Goal: Task Accomplishment & Management: Complete application form

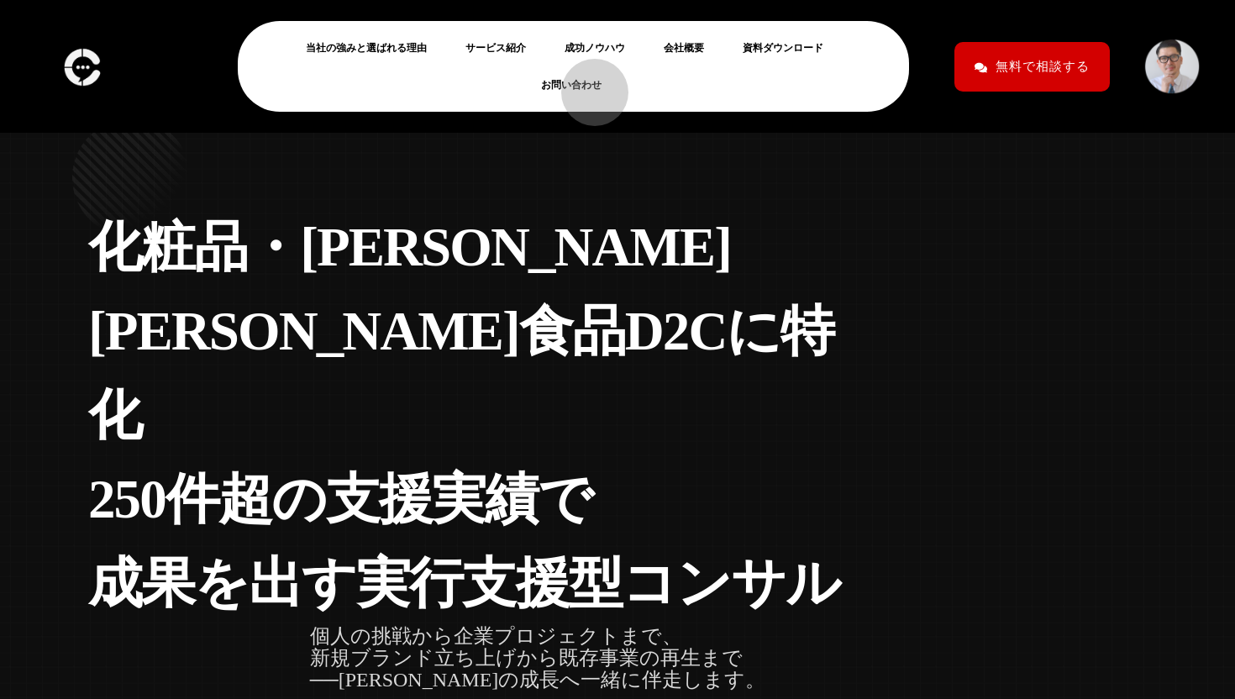
click at [586, 84] on link "お問い合わせ" at bounding box center [578, 85] width 74 height 20
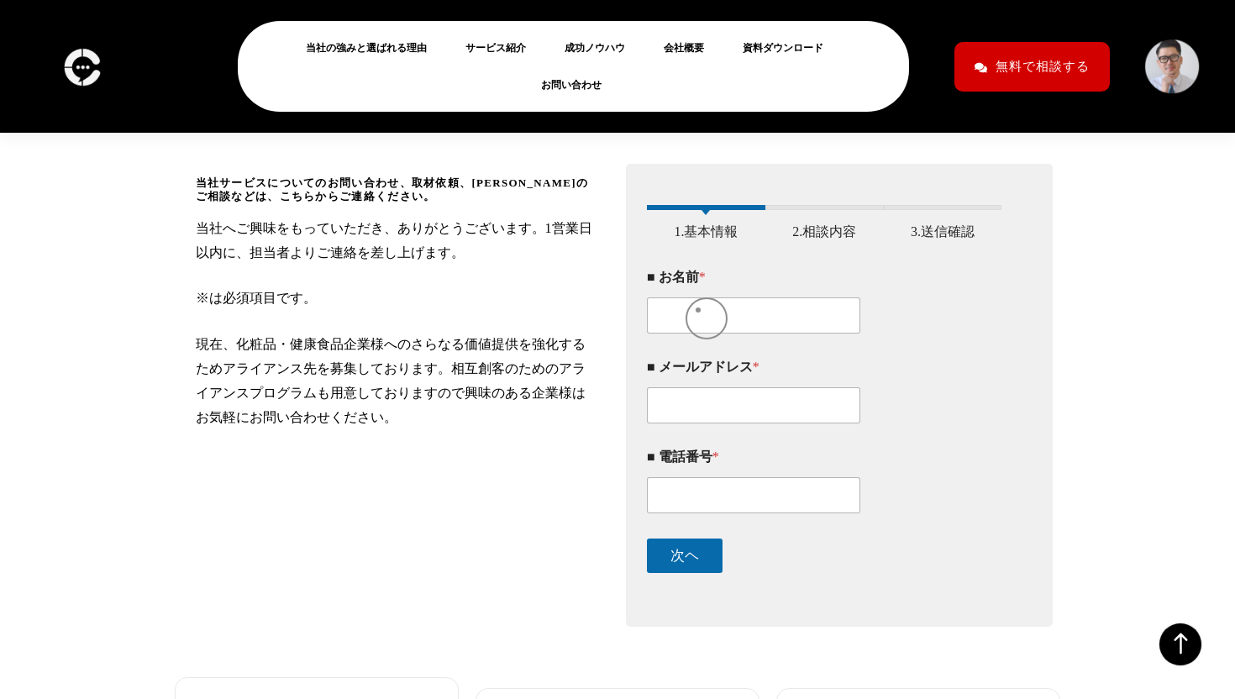
scroll to position [244, 0]
click at [698, 334] on input "■ お名前 *" at bounding box center [753, 316] width 213 height 36
type input "古賀匠"
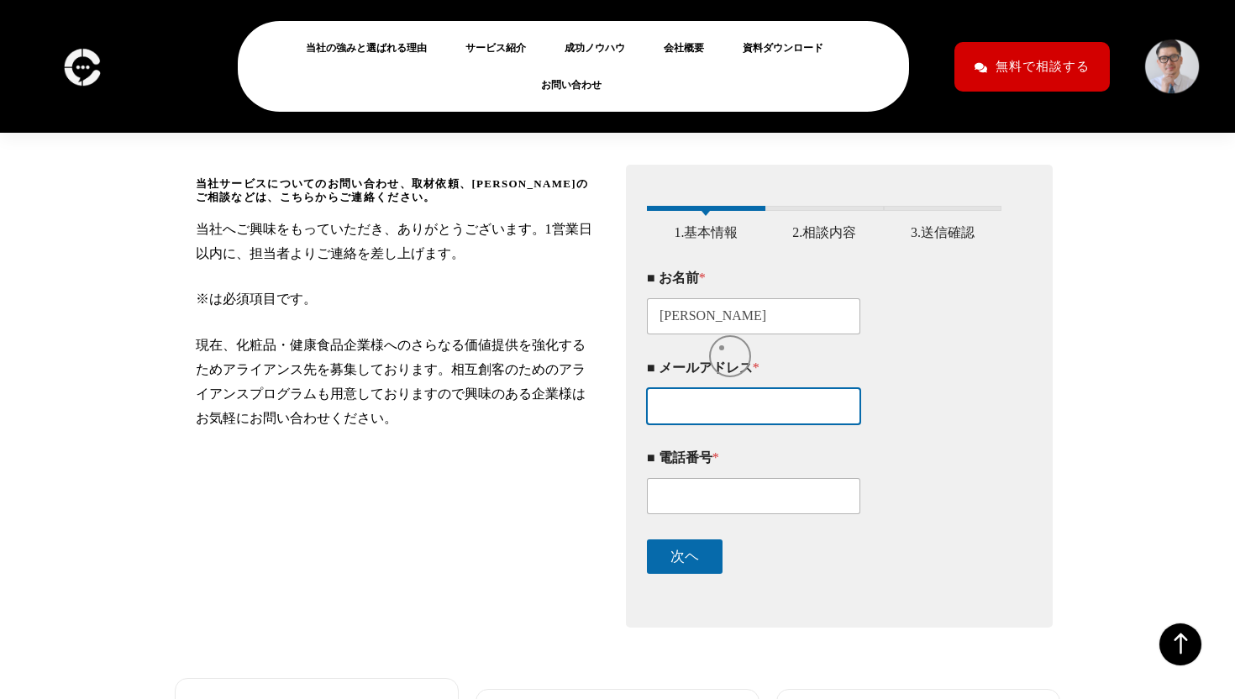
type input "t-koga@archrise-works.com"
type input "08085583290"
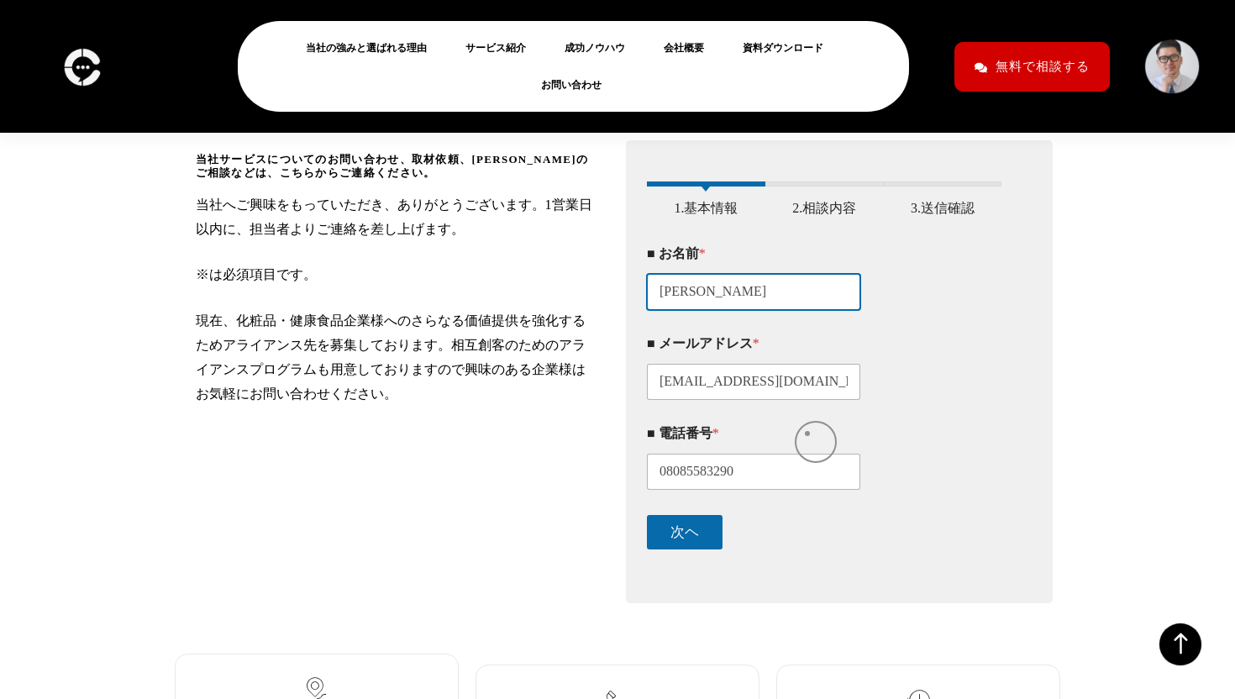
scroll to position [312, 0]
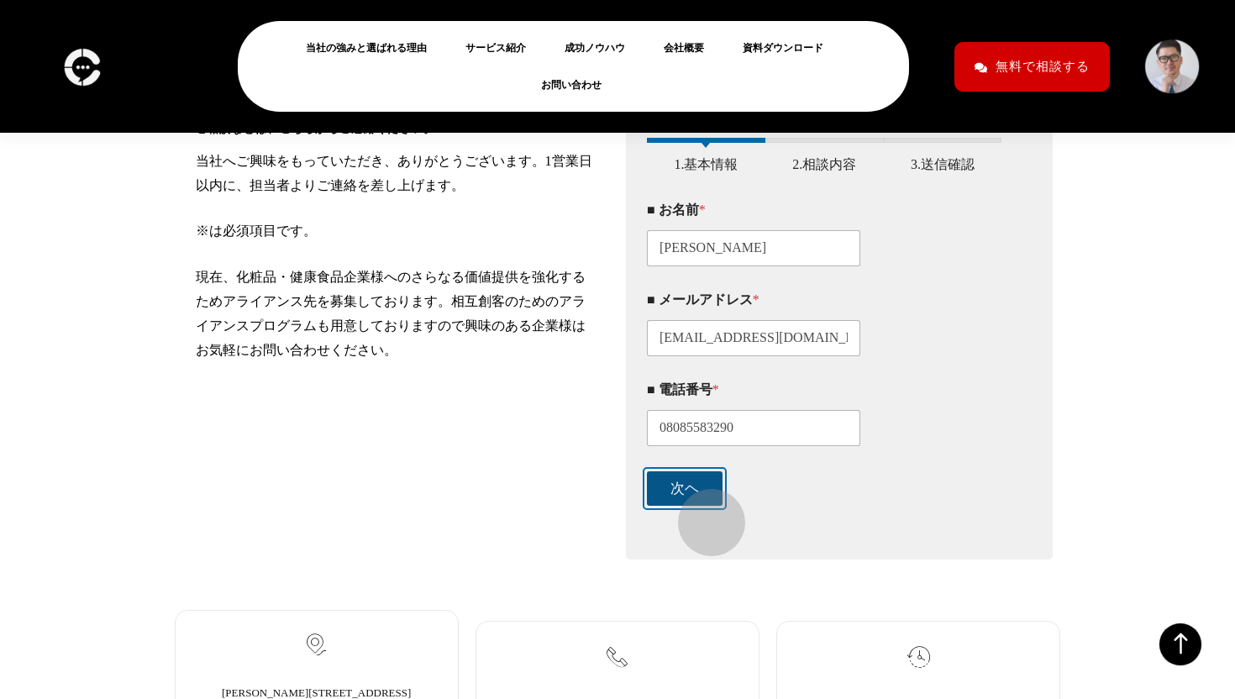
click at [703, 506] on button "次ヘ" at bounding box center [685, 488] width 76 height 34
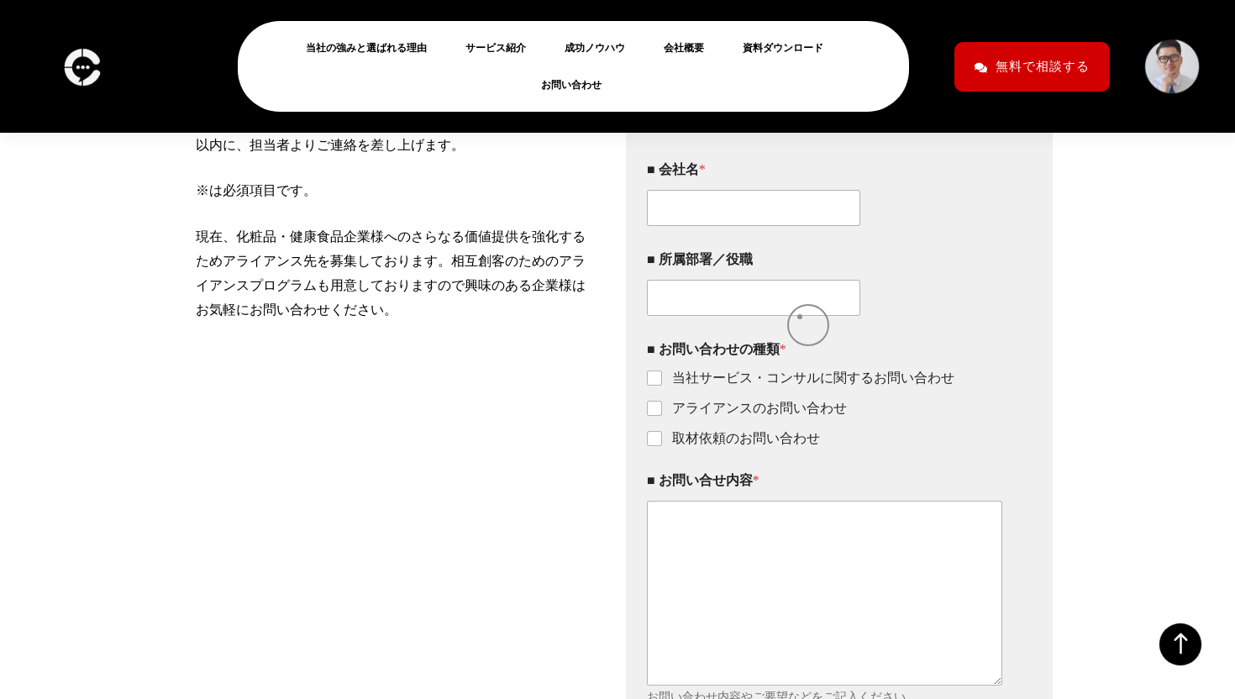
scroll to position [323, 0]
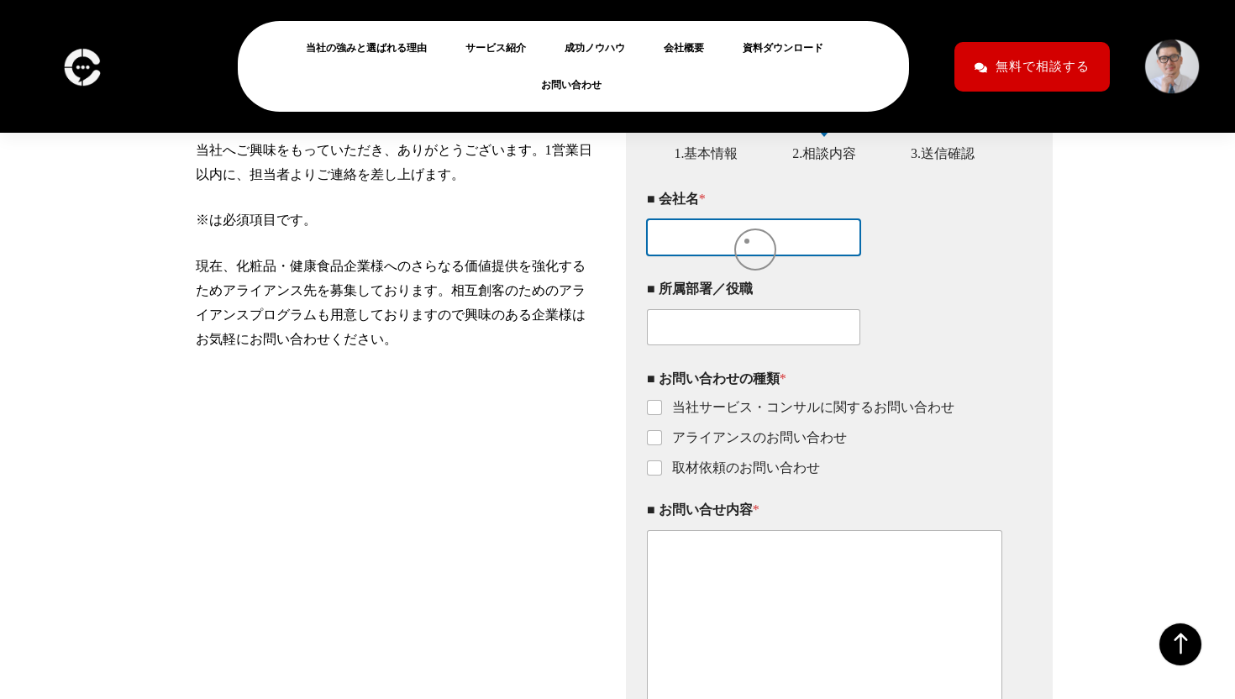
click at [747, 241] on input "■ 会社名 *" at bounding box center [753, 237] width 213 height 36
type input "株式会社ArchRise"
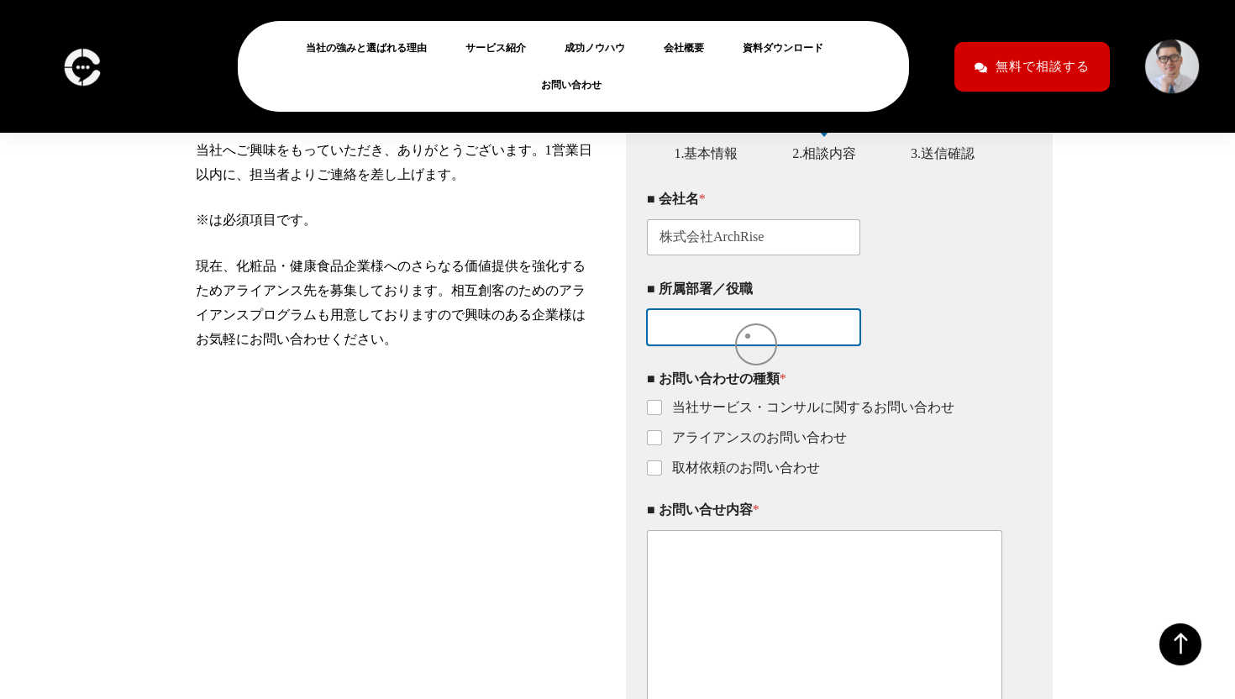
click at [746, 341] on input "■ 所属部署／役職" at bounding box center [753, 327] width 213 height 36
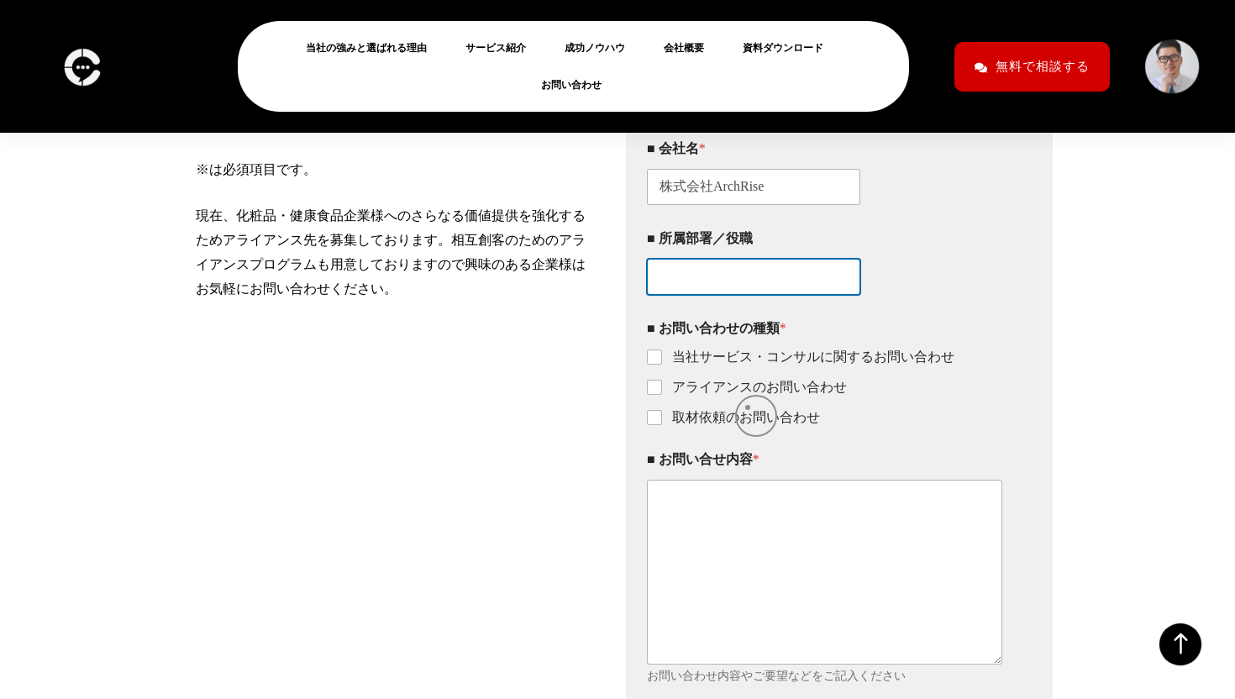
scroll to position [385, 0]
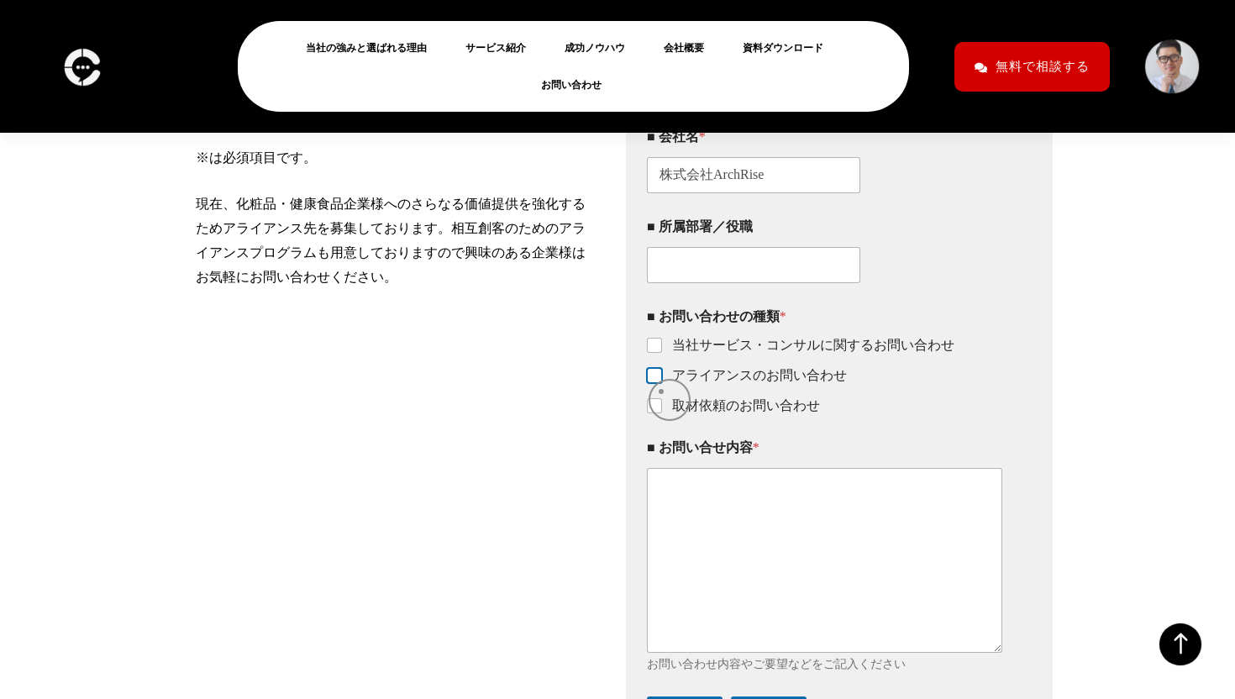
click at [661, 383] on input "アライアンスのお問い合わせ" at bounding box center [654, 376] width 13 height 13
checkbox input "true"
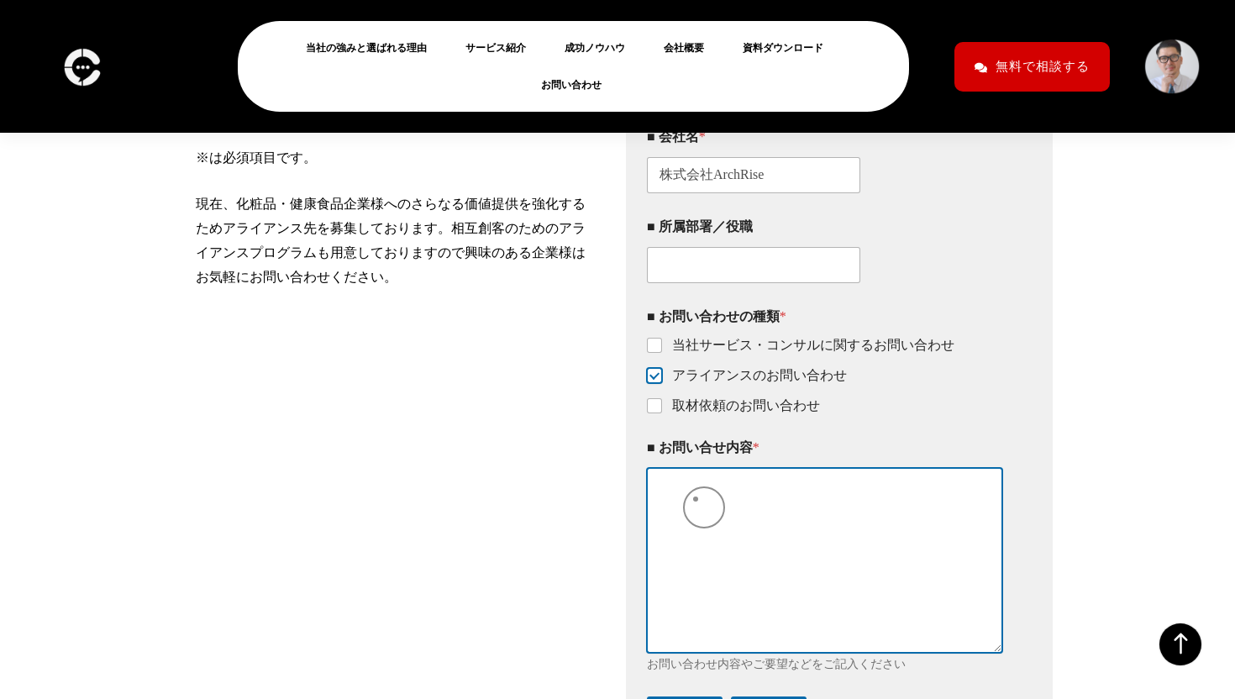
click at [695, 499] on textarea "■ お問い合せ内容 *" at bounding box center [824, 560] width 355 height 184
paste textarea "下請けの件 / 株式会社ArchRise はじめまして。 株式会社ArchRiseの古賀と申します。 下請けパートナーとして貢献できるのではと思い、ご連絡差し…"
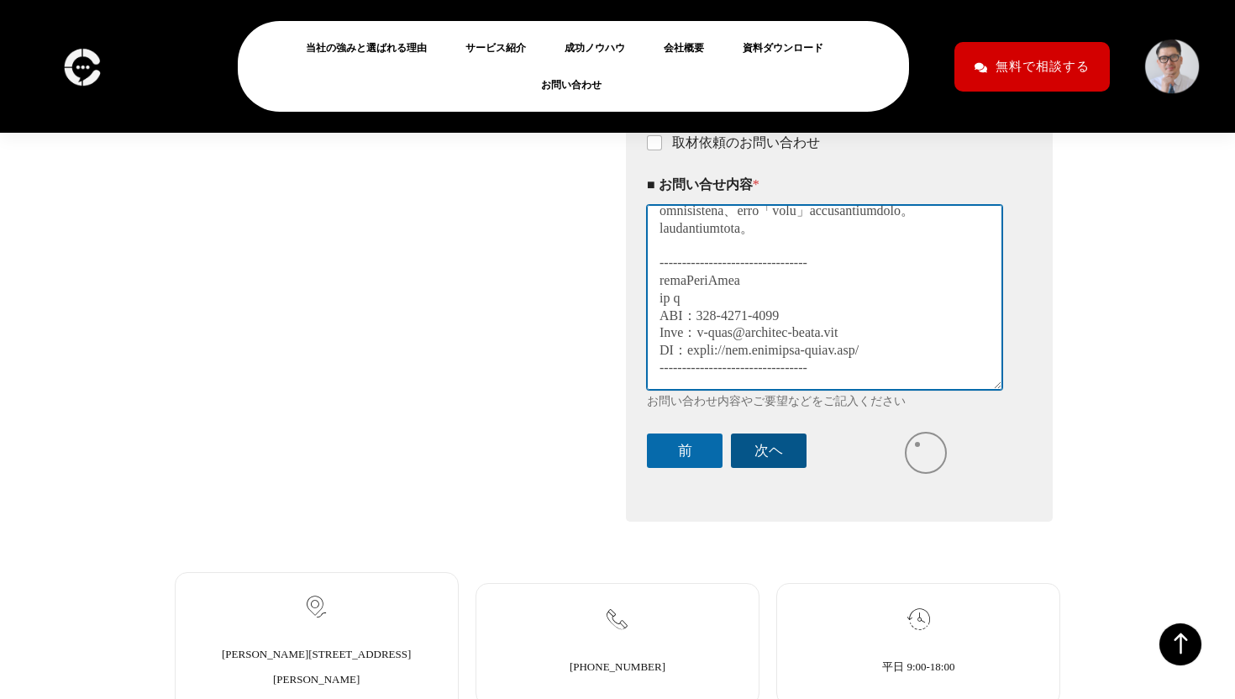
scroll to position [668, 0]
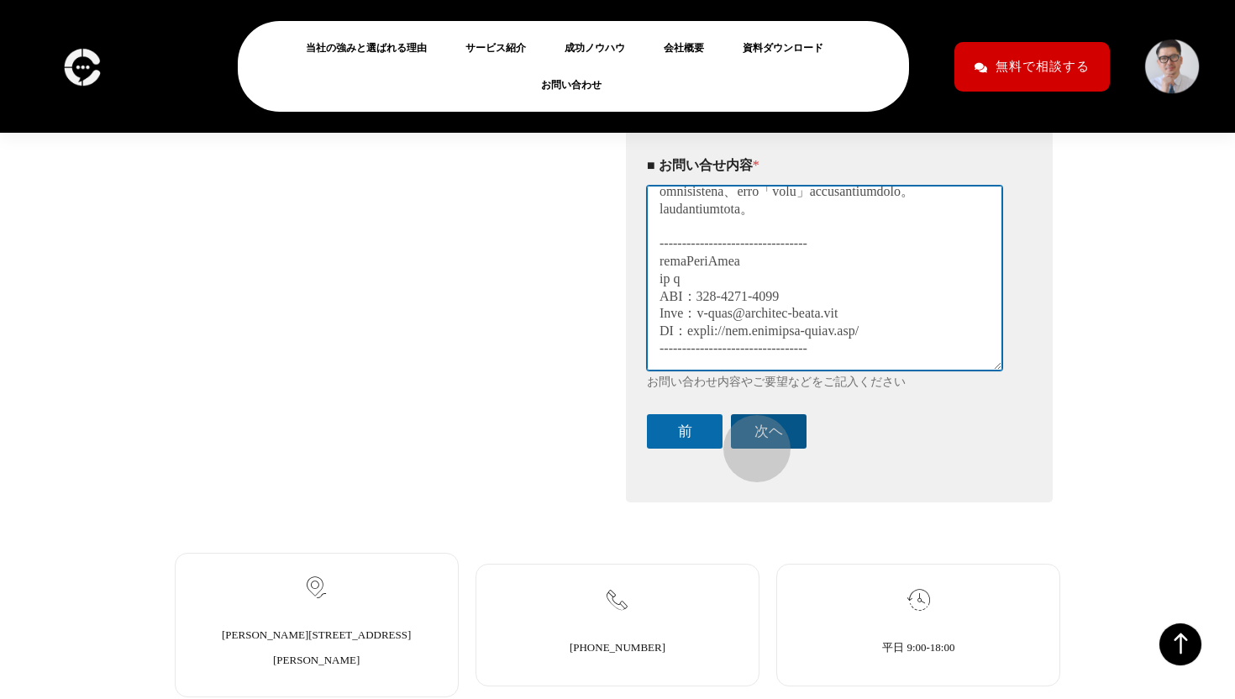
type textarea "下請けの件 / 株式会社ArchRise はじめまして。 株式会社ArchRiseの古賀と申します。 下請けパートナーとして貢献できるのではと思い、ご連絡差し…"
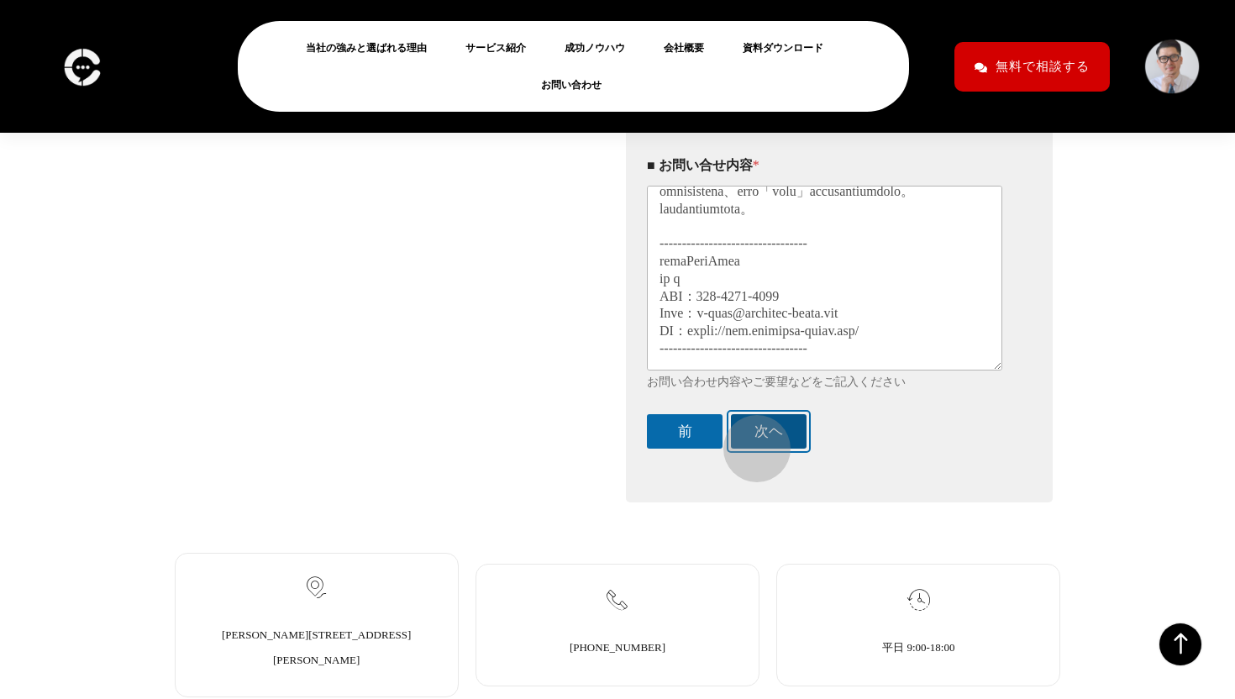
click at [748, 441] on button "次ヘ" at bounding box center [769, 431] width 76 height 34
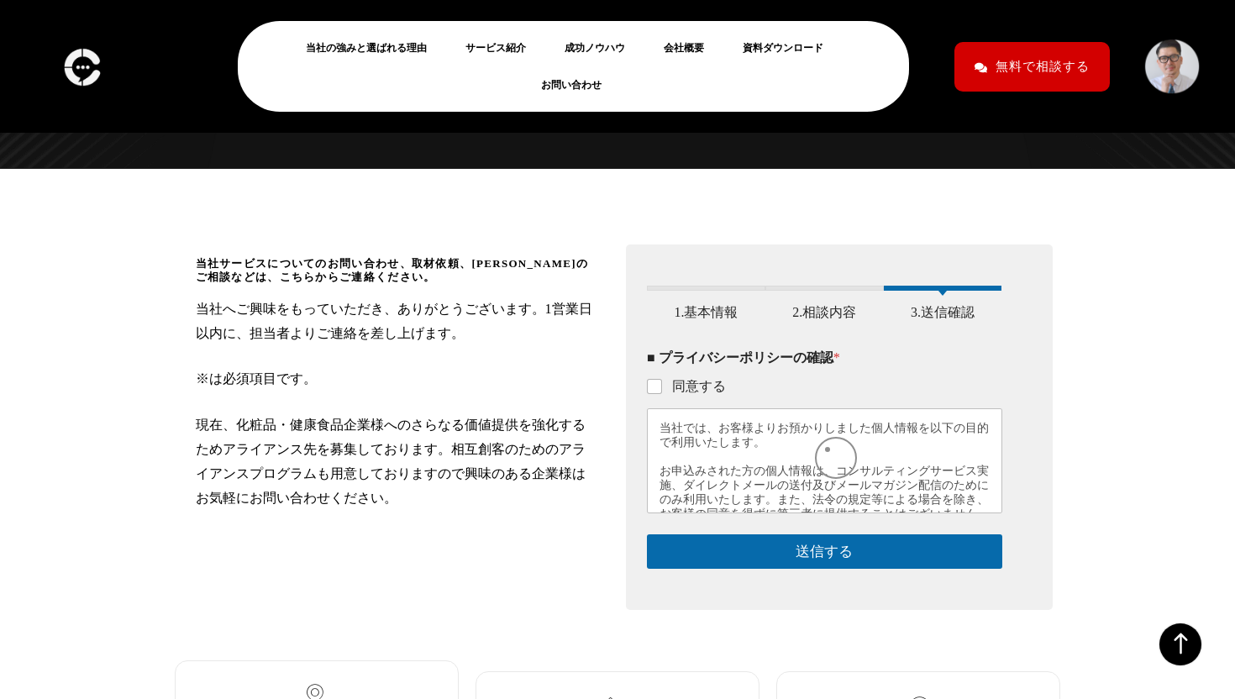
scroll to position [167, 0]
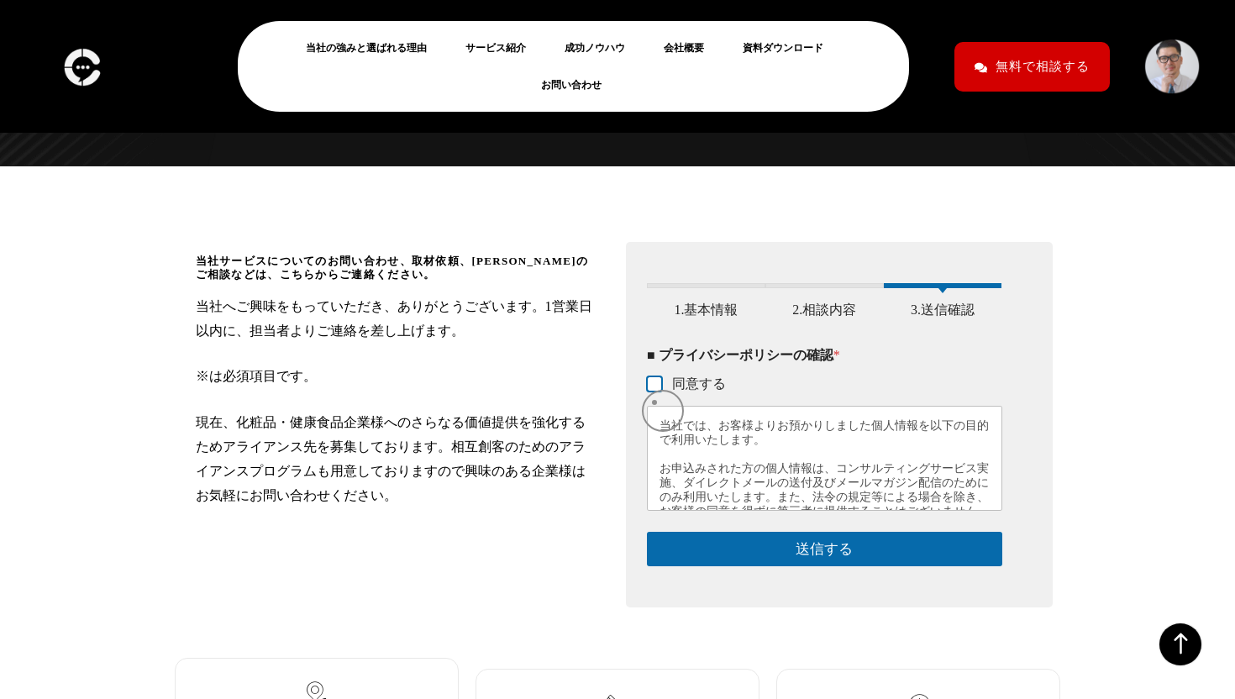
click at [653, 391] on input "同意する" at bounding box center [654, 384] width 13 height 13
checkbox input "true"
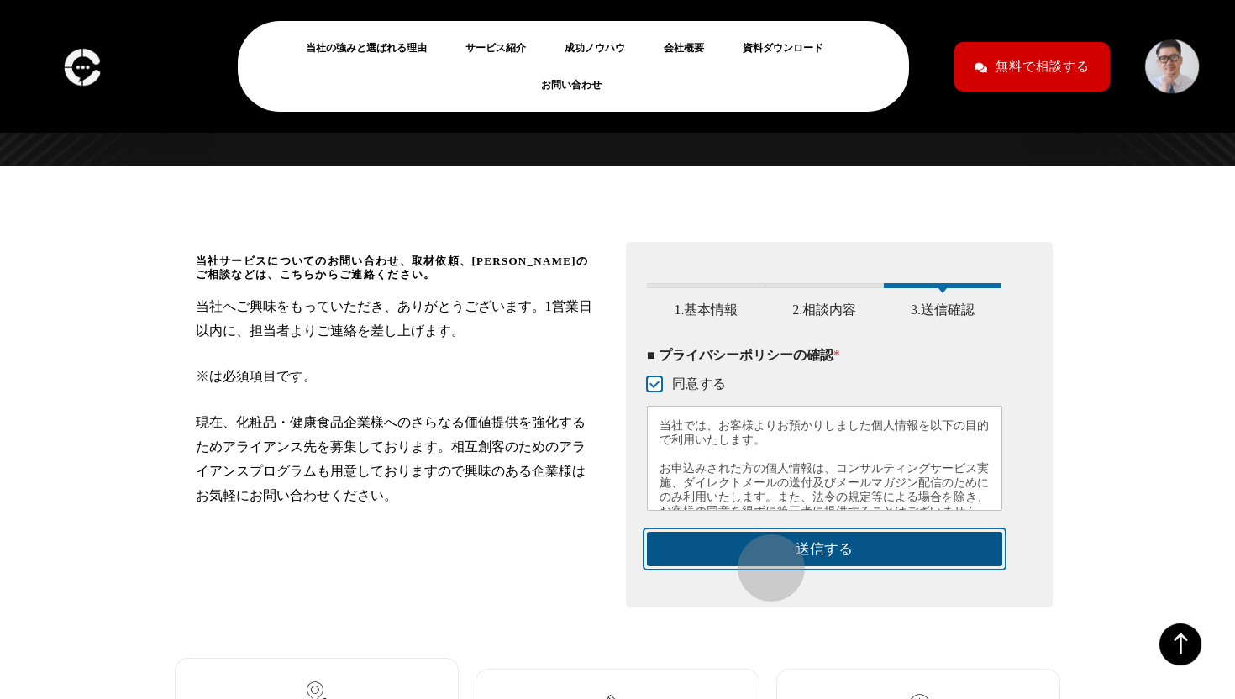
click at [763, 559] on button "送信する" at bounding box center [824, 549] width 355 height 34
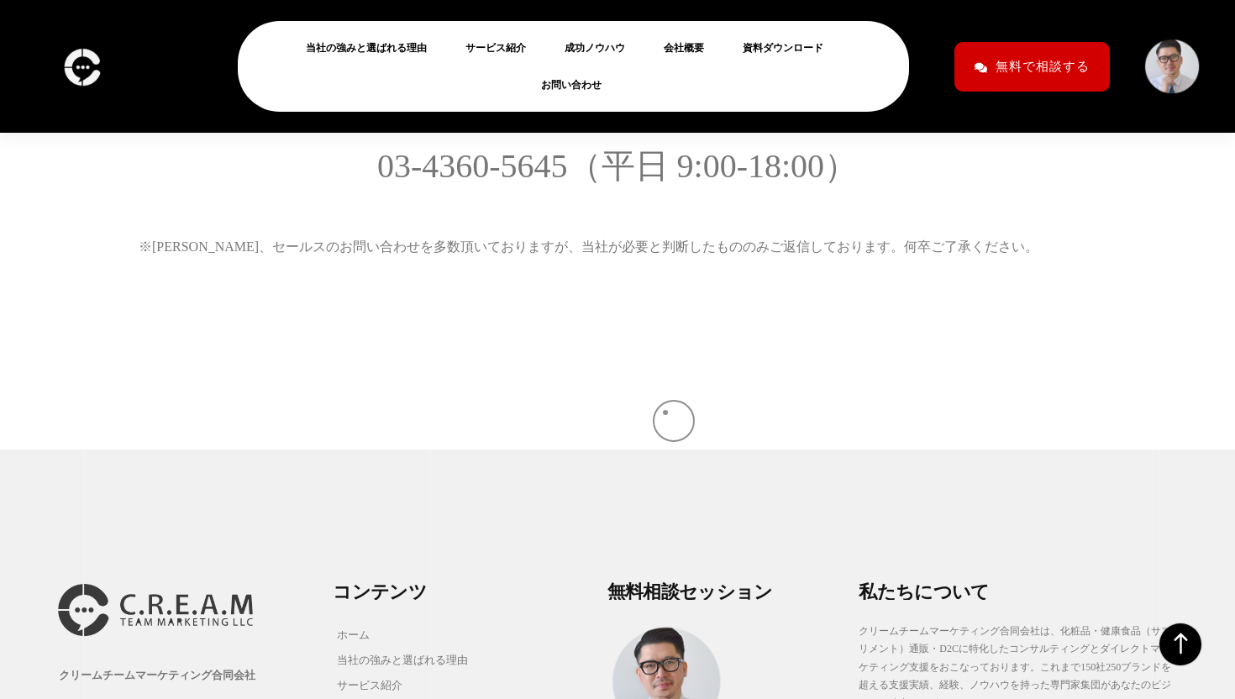
scroll to position [456, 0]
